Goal: Book appointment/travel/reservation

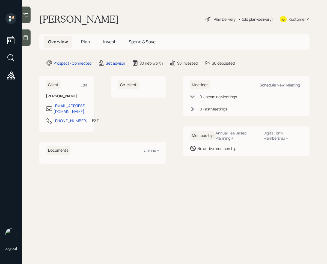
click at [281, 86] on div "Schedule New Meeting +" at bounding box center [281, 84] width 43 height 5
select select "round-[PERSON_NAME]"
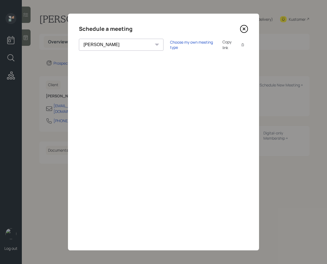
click at [243, 27] on icon at bounding box center [244, 29] width 8 height 8
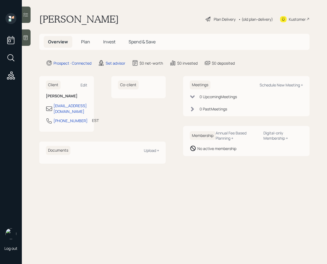
click at [25, 41] on div at bounding box center [26, 37] width 9 height 16
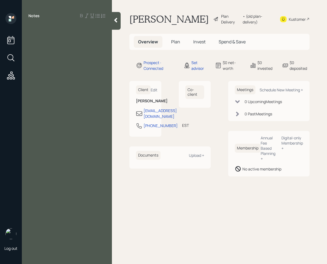
click at [117, 25] on div at bounding box center [116, 21] width 9 height 18
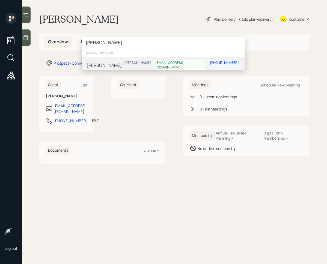
type input "[PERSON_NAME]"
click at [111, 62] on div "[PERSON_NAME]" at bounding box center [104, 65] width 35 height 7
